Goal: Information Seeking & Learning: Find specific fact

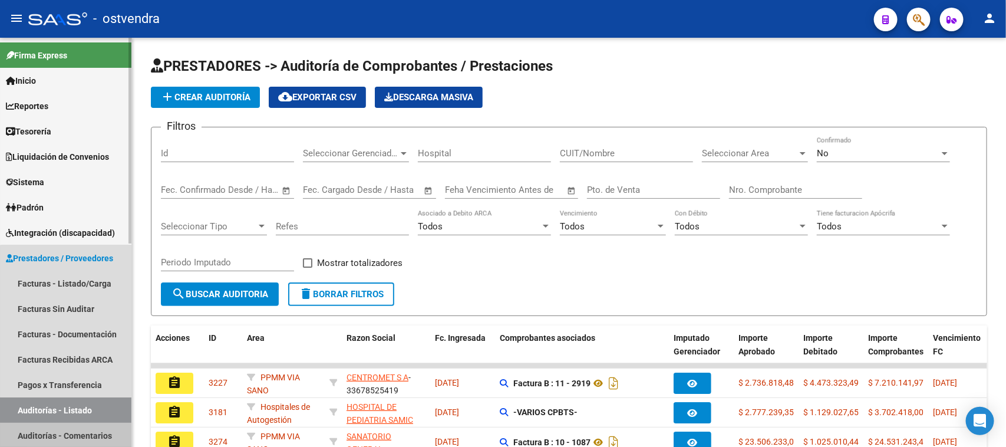
click at [78, 431] on link "Auditorías - Comentarios" at bounding box center [65, 435] width 131 height 25
click at [80, 431] on link "Auditorías - Comentarios" at bounding box center [65, 435] width 131 height 25
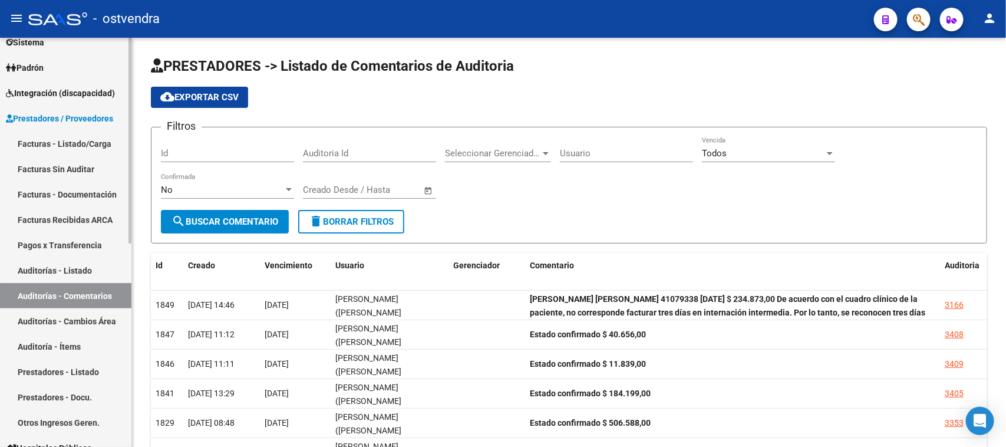
scroll to position [147, 0]
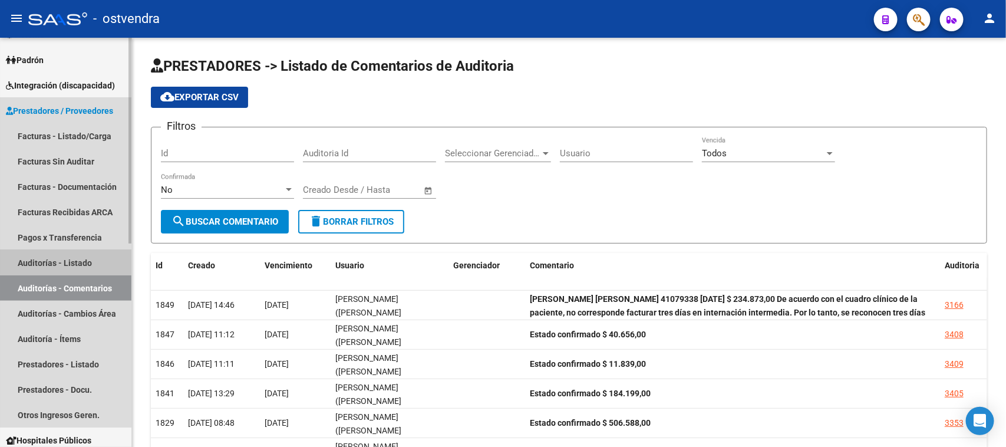
click at [70, 254] on link "Auditorías - Listado" at bounding box center [65, 262] width 131 height 25
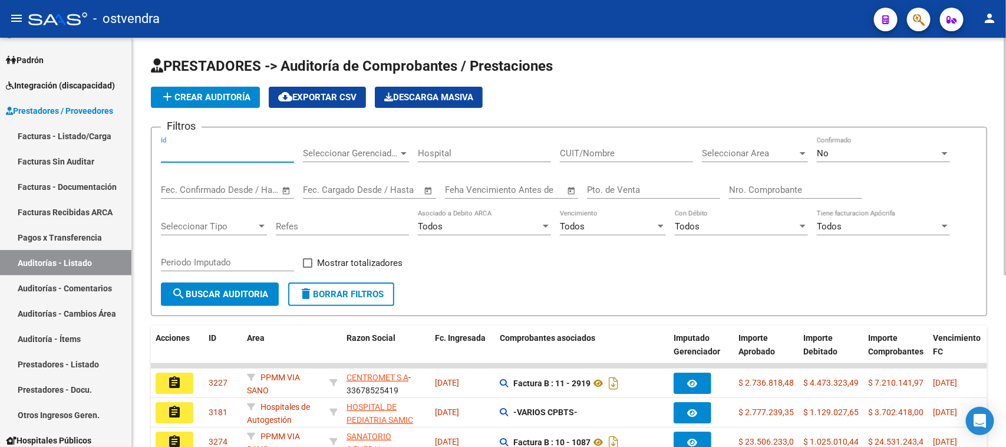
click at [233, 154] on input "Id" at bounding box center [227, 153] width 133 height 11
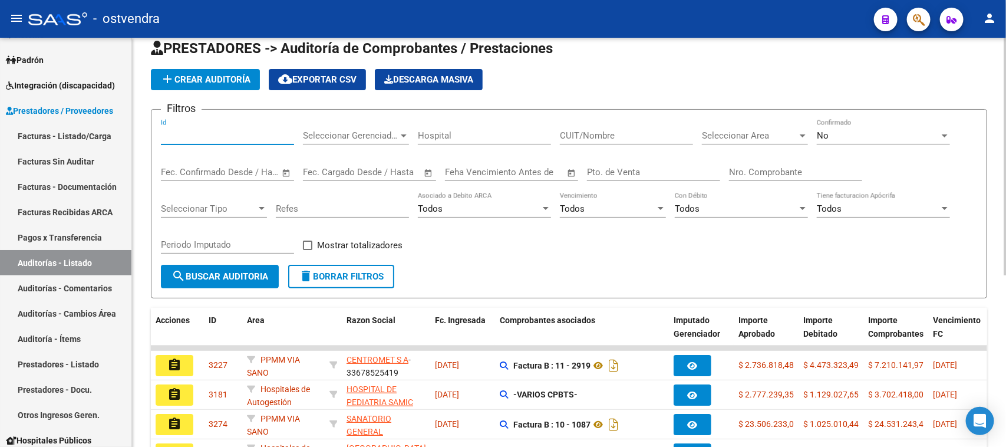
scroll to position [2, 0]
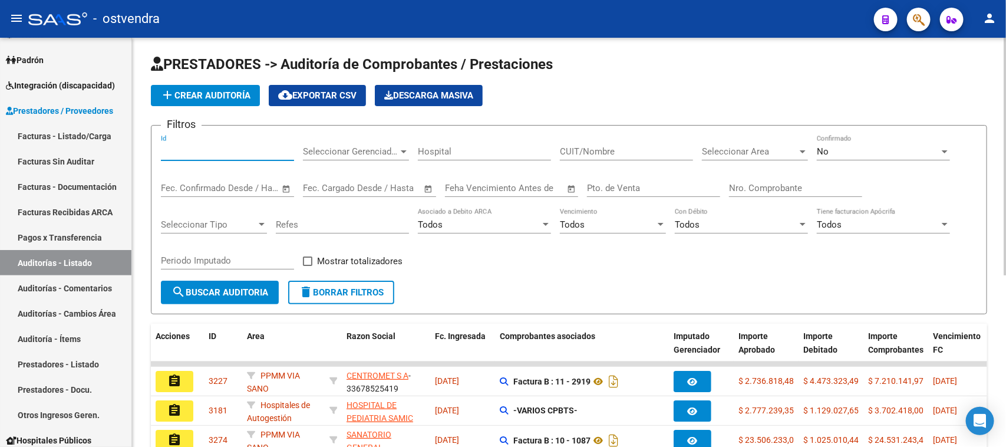
click at [243, 152] on input "Id" at bounding box center [227, 151] width 133 height 11
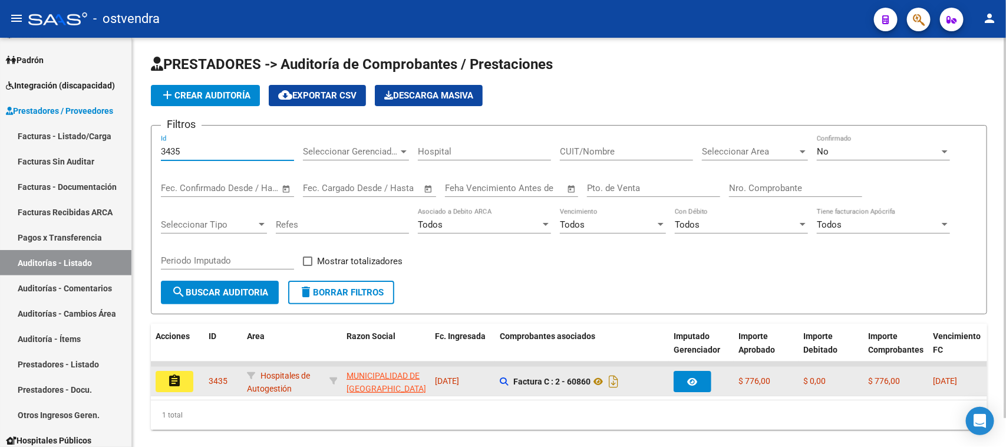
type input "3435"
click at [190, 375] on button "assignment" at bounding box center [175, 381] width 38 height 21
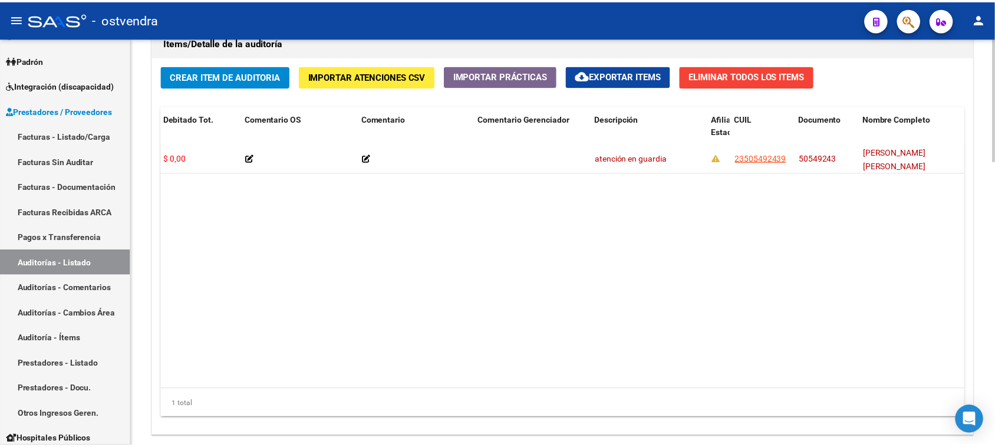
scroll to position [0, 442]
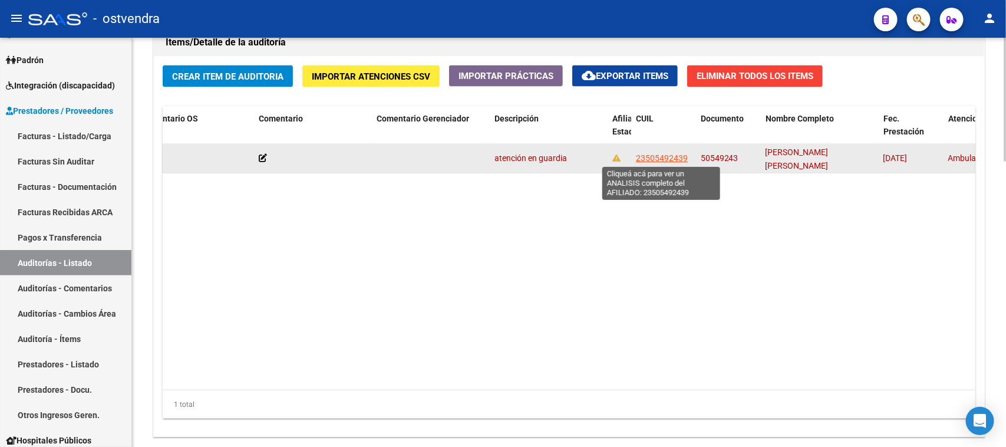
click at [663, 154] on span "23505492439" at bounding box center [662, 157] width 52 height 9
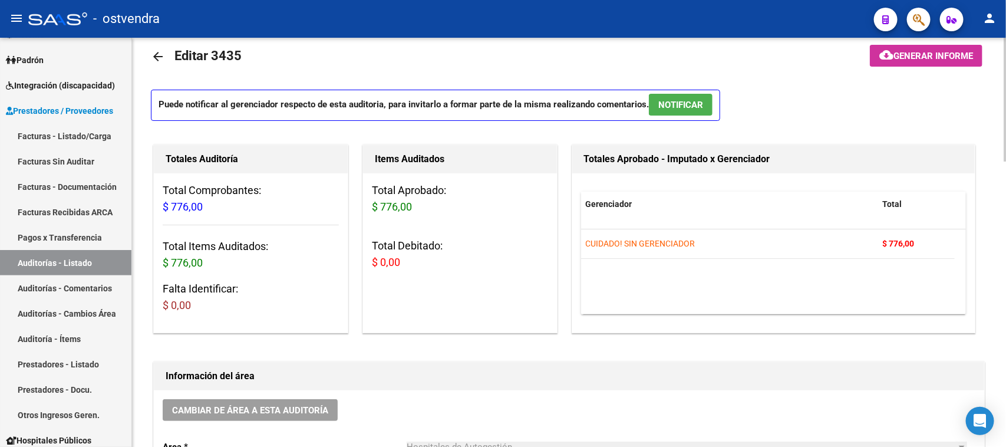
scroll to position [0, 0]
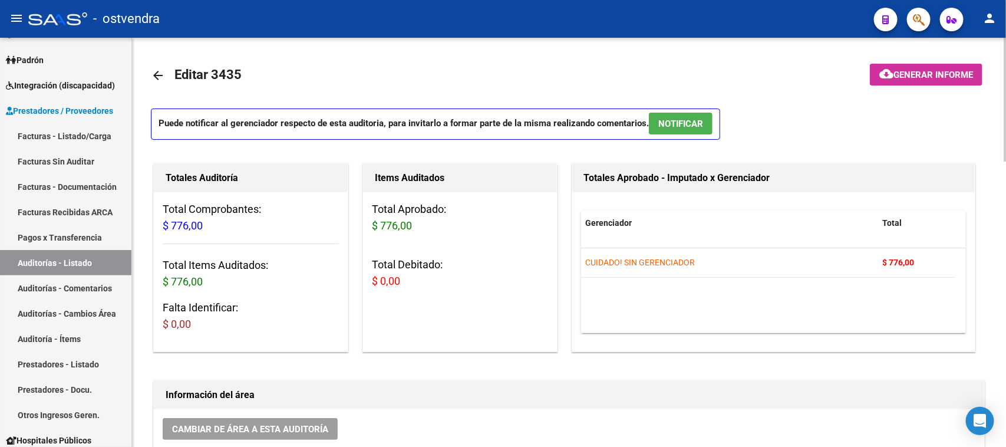
click at [155, 75] on mat-icon "arrow_back" at bounding box center [158, 75] width 14 height 14
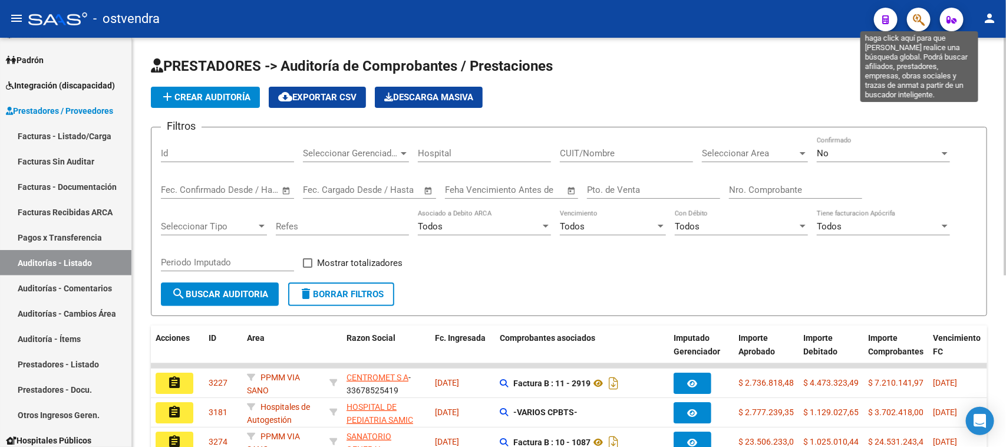
click at [922, 22] on icon "button" at bounding box center [919, 20] width 12 height 14
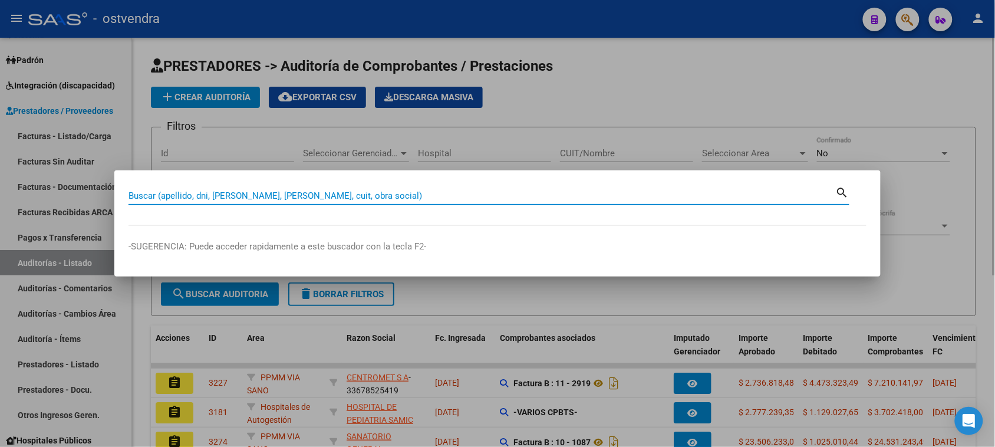
paste input "38696635"
type input "38696635"
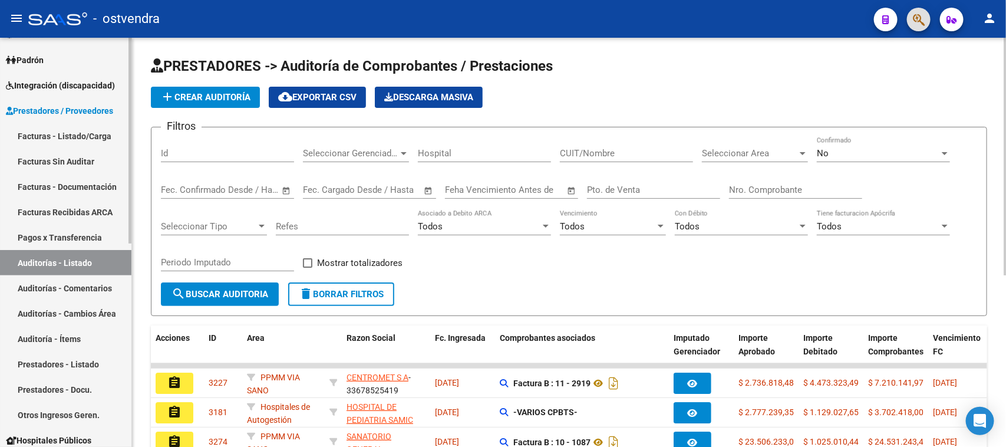
click at [93, 288] on link "Auditorías - Comentarios" at bounding box center [65, 287] width 131 height 25
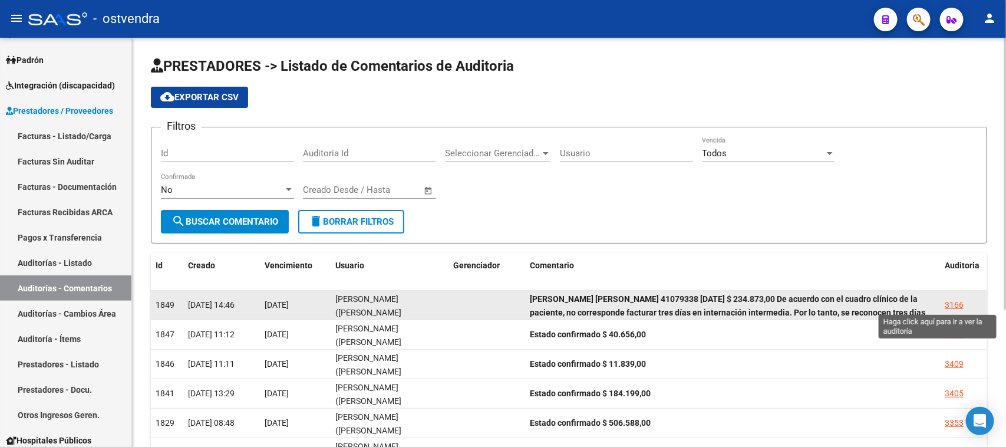
click at [954, 301] on div "3166" at bounding box center [954, 305] width 19 height 14
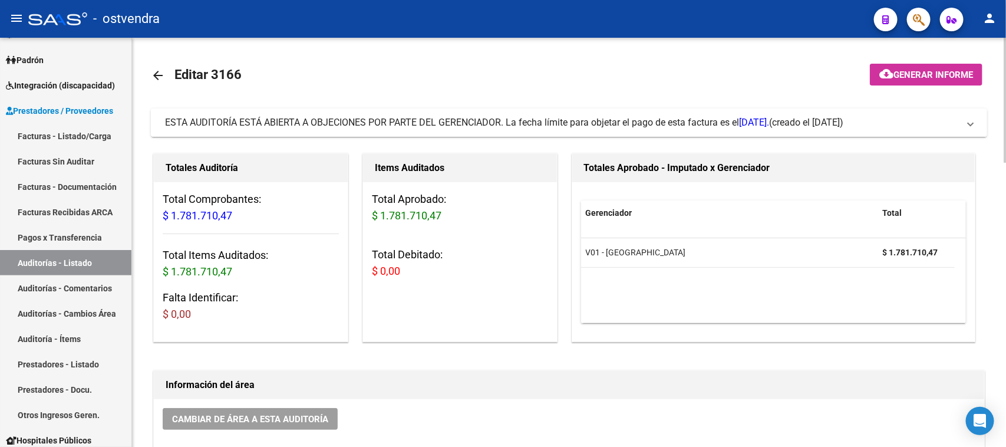
click at [596, 122] on span "ESTA AUDITORÍA ESTÁ ABIERTA A OBJECIONES POR PARTE DEL GERENCIADOR. La fecha lí…" at bounding box center [467, 122] width 604 height 11
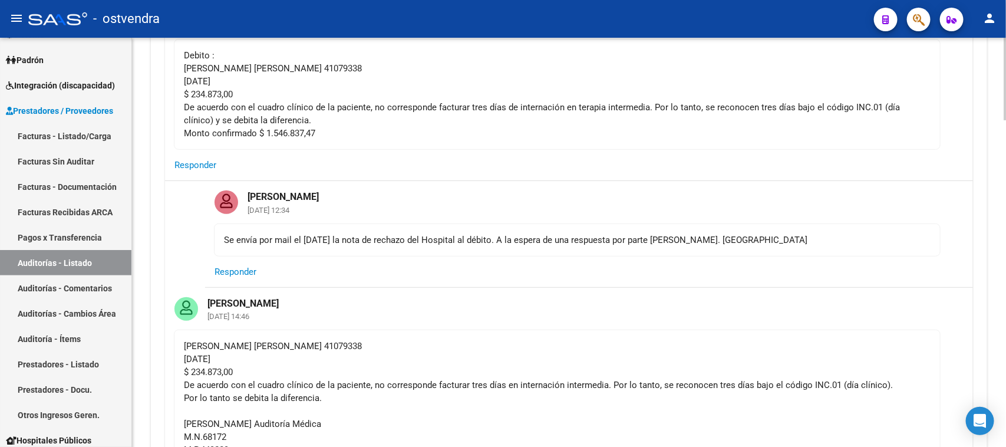
scroll to position [221, 0]
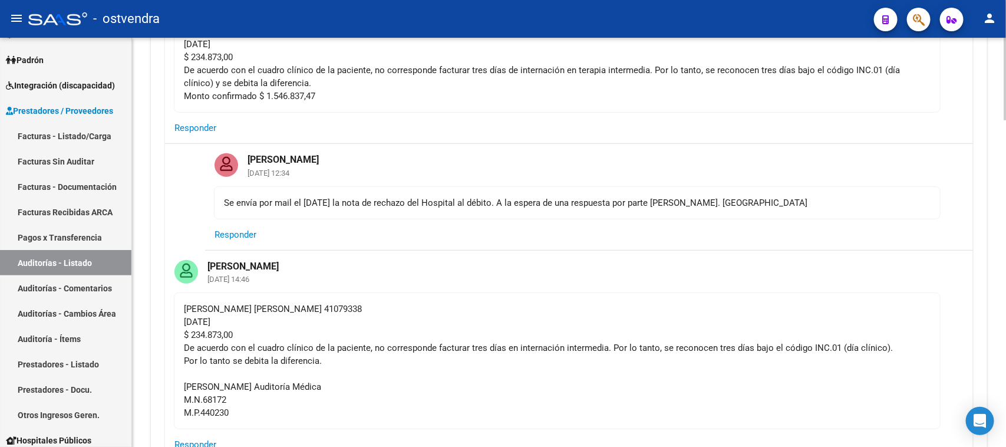
drag, startPoint x: 184, startPoint y: 309, endPoint x: 242, endPoint y: 411, distance: 116.7
click at [242, 411] on div "[PERSON_NAME] [PERSON_NAME] 41079338 [DATE] $ 234.873,00 De acuerdo con el cuad…" at bounding box center [557, 360] width 747 height 117
copy div "[PERSON_NAME] [PERSON_NAME] 41079338 [DATE] $ 234.873,00 De acuerdo con el cuad…"
click at [354, 322] on div "[PERSON_NAME] [PERSON_NAME] 41079338 [DATE] $ 234.873,00 De acuerdo con el cuad…" at bounding box center [557, 360] width 747 height 117
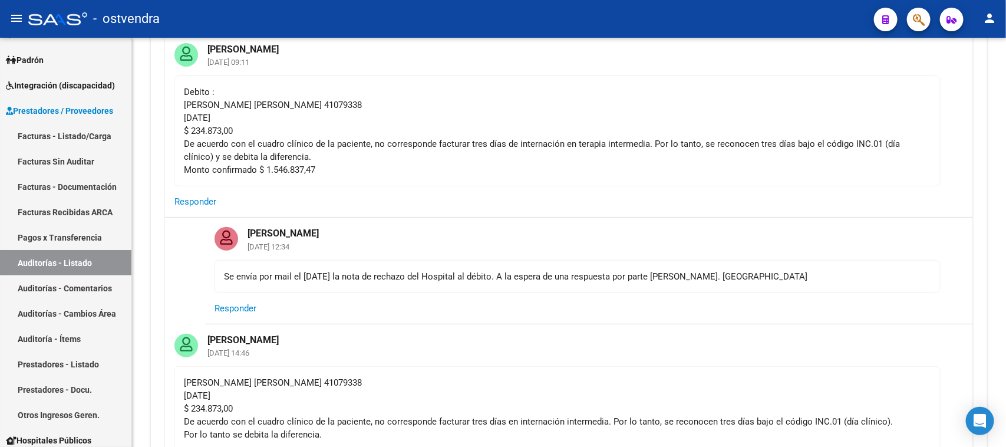
click at [183, 6] on div "- ostvendra" at bounding box center [446, 19] width 836 height 26
click at [440, 288] on mat-card-content "Se envía por mail el [DATE] la nota de rechazo del Hospital al débito. A la esp…" at bounding box center [577, 276] width 727 height 33
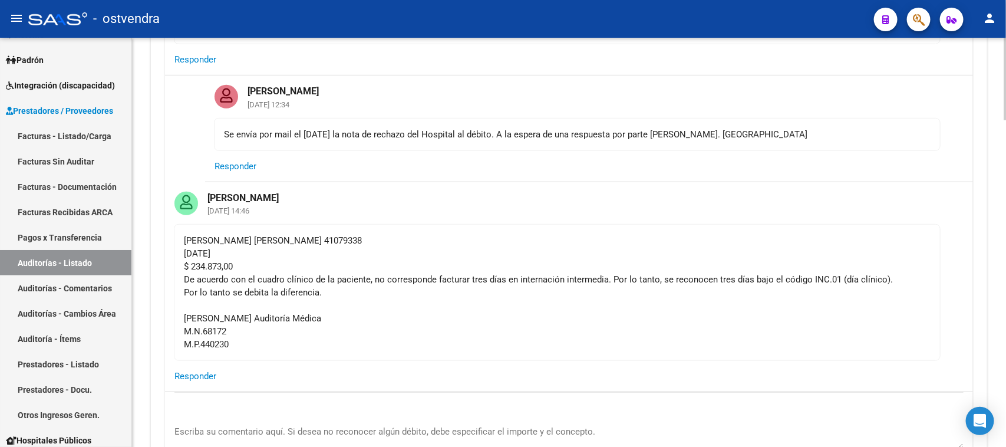
scroll to position [291, 0]
click at [671, 304] on div "[PERSON_NAME] [PERSON_NAME] 41079338 [DATE] $ 234.873,00 De acuerdo con el cuad…" at bounding box center [557, 291] width 747 height 117
